Goal: Task Accomplishment & Management: Use online tool/utility

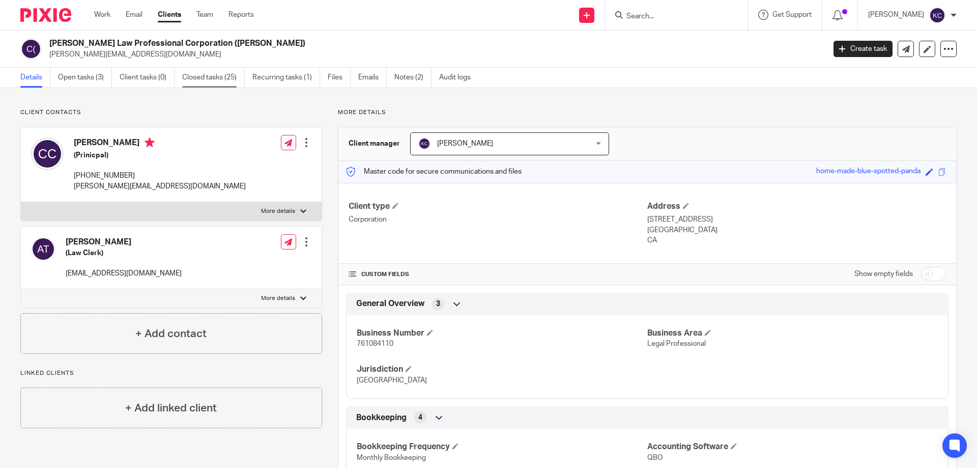
click at [204, 78] on link "Closed tasks (25)" at bounding box center [213, 78] width 63 height 20
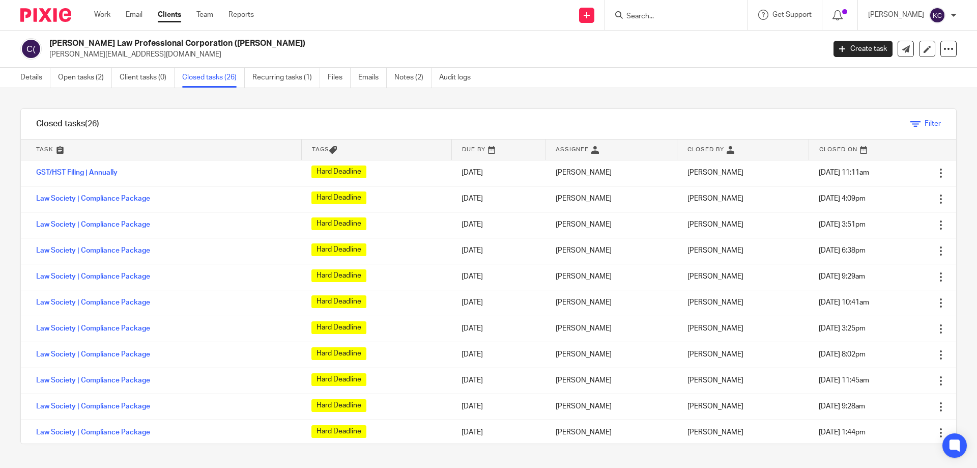
click at [924, 127] on span "Filter" at bounding box center [932, 123] width 16 height 7
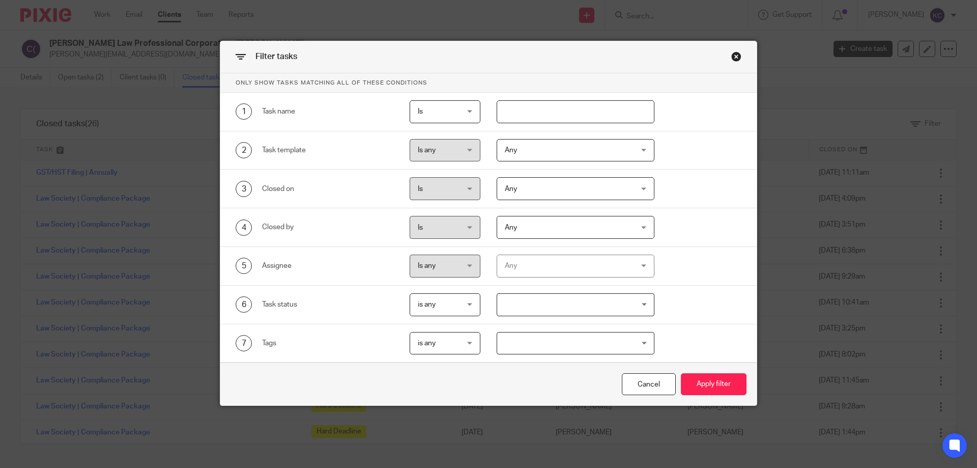
click at [509, 114] on input "text" at bounding box center [576, 111] width 158 height 23
click at [458, 113] on span "Is" at bounding box center [443, 111] width 50 height 21
click at [534, 117] on input "text" at bounding box center [576, 111] width 158 height 23
click at [551, 115] on input "text" at bounding box center [576, 111] width 158 height 23
type input "law"
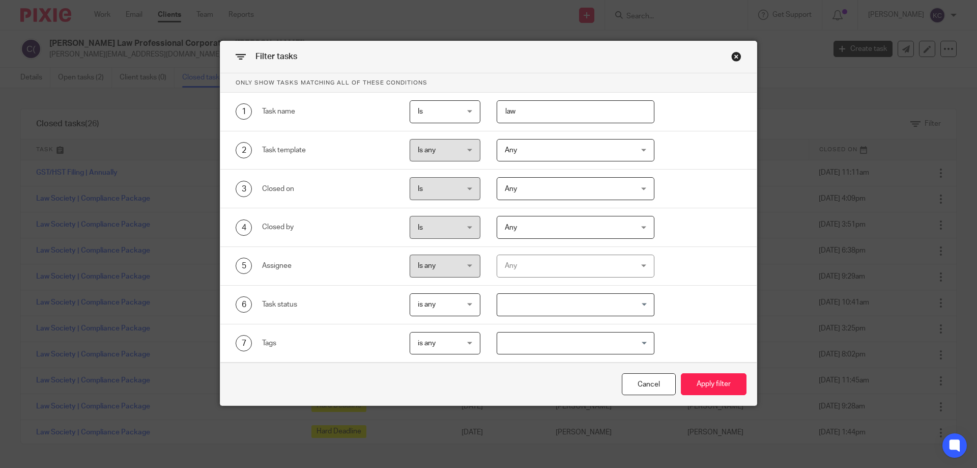
click at [681, 373] on button "Apply filter" at bounding box center [714, 384] width 66 height 22
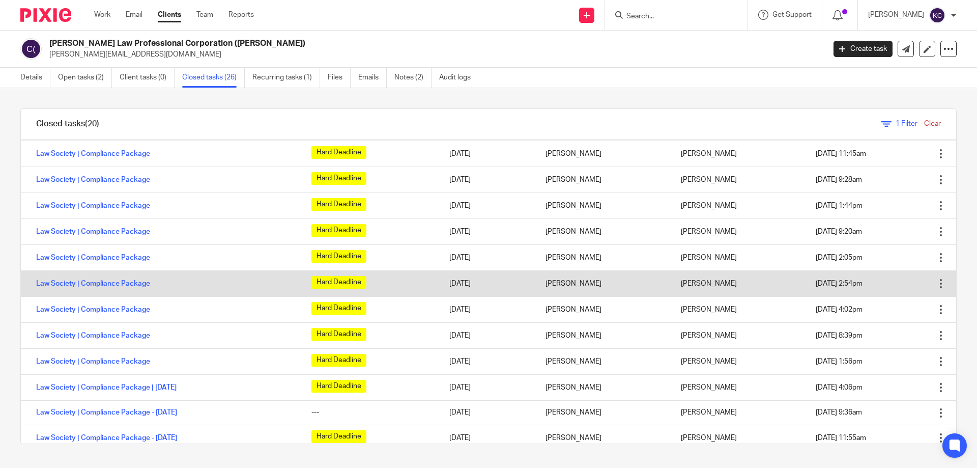
scroll to position [209, 0]
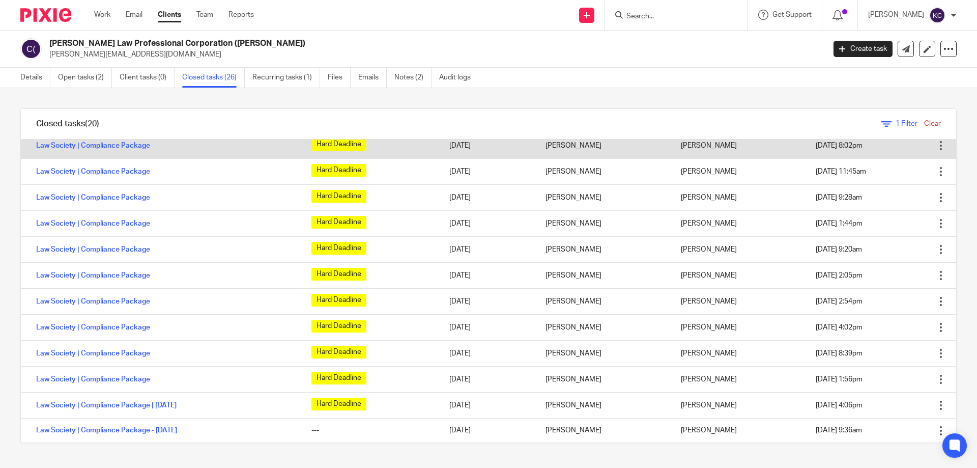
click at [936, 145] on div at bounding box center [941, 145] width 10 height 10
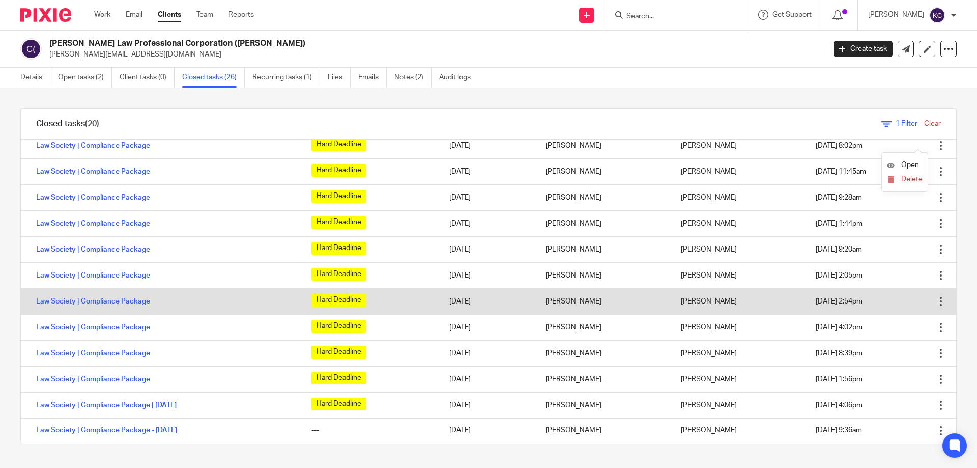
scroll to position [259, 0]
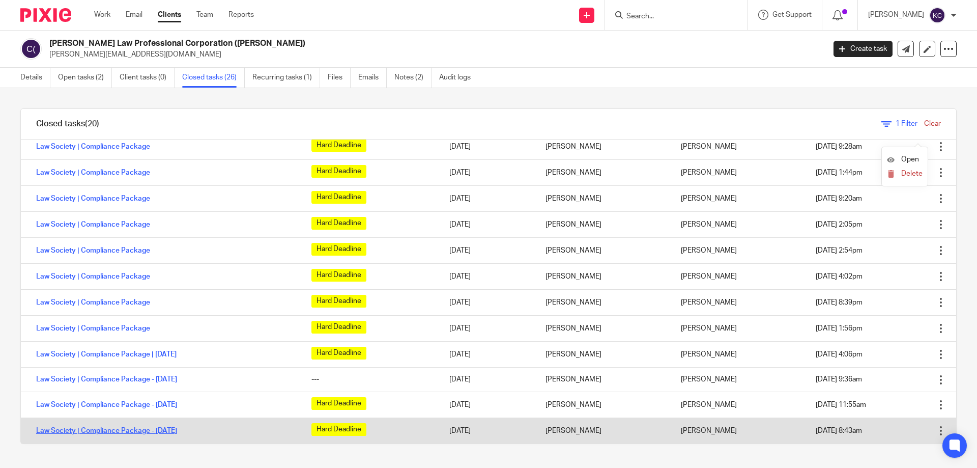
click at [176, 431] on link "Law Society | Compliance Package - [DATE]" at bounding box center [106, 430] width 141 height 7
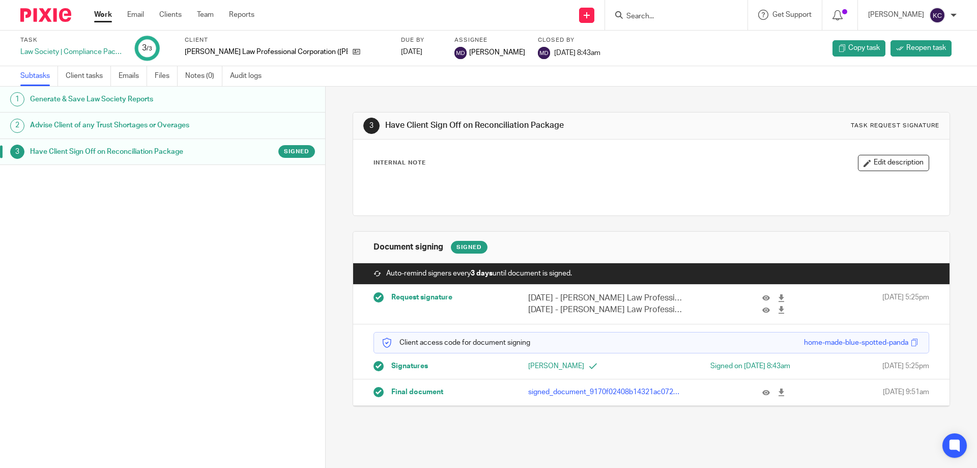
click at [145, 150] on h1 "Have Client Sign Off on Reconciliation Package" at bounding box center [125, 151] width 190 height 15
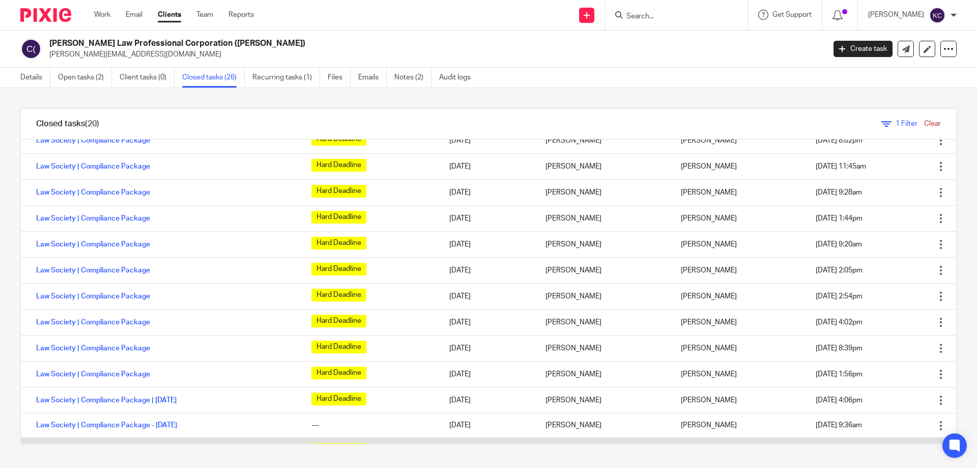
scroll to position [259, 0]
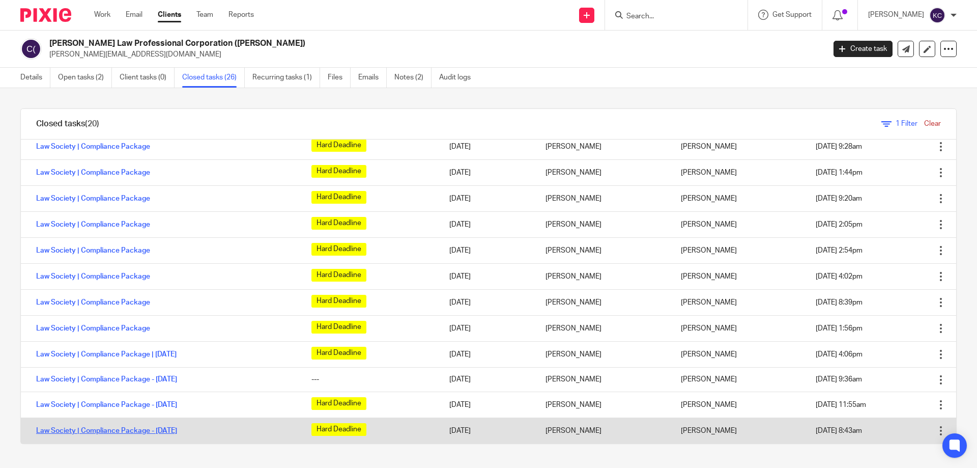
click at [157, 430] on link "Law Society | Compliance Package - October 2023" at bounding box center [106, 430] width 141 height 7
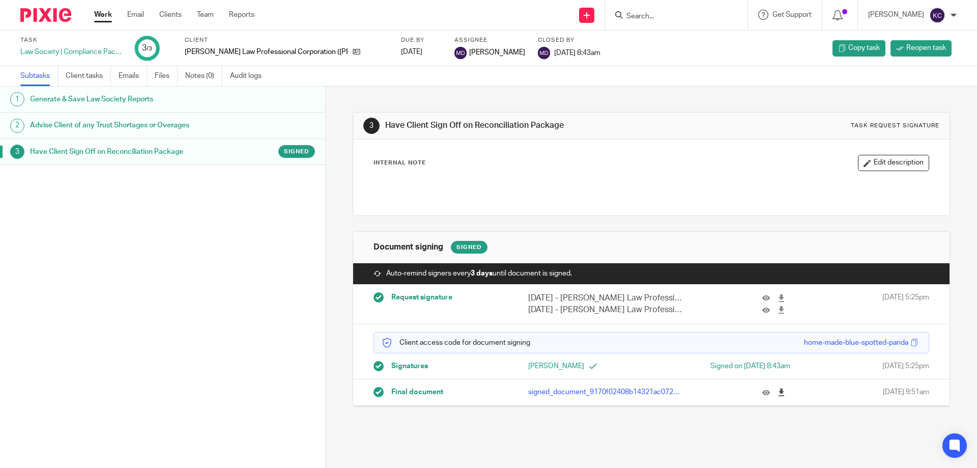
click at [777, 393] on icon at bounding box center [781, 392] width 8 height 8
